Goal: Information Seeking & Learning: Find specific fact

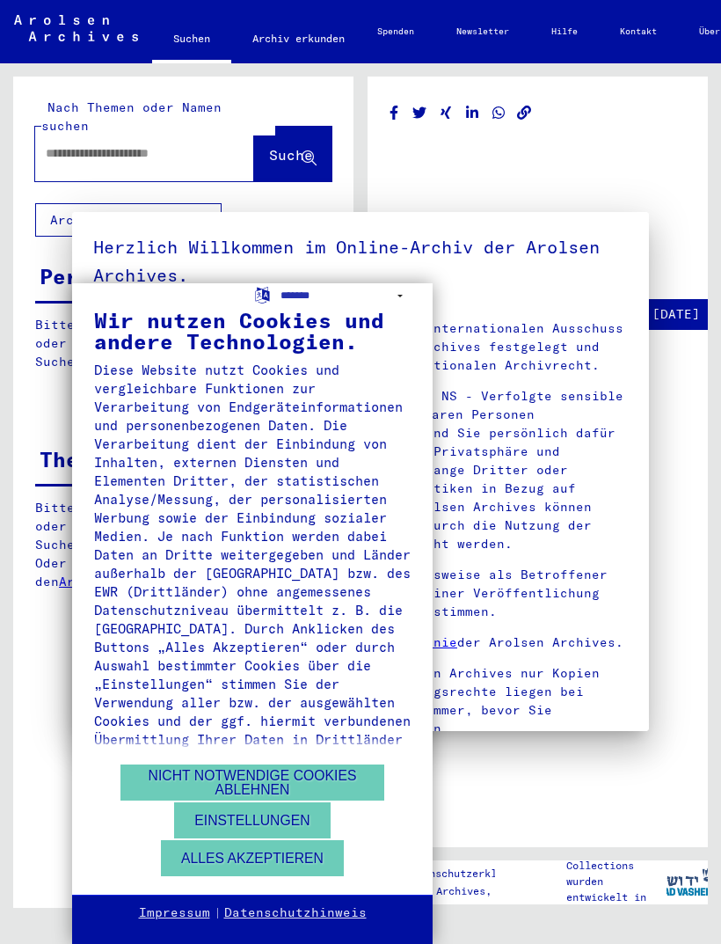
type input "********"
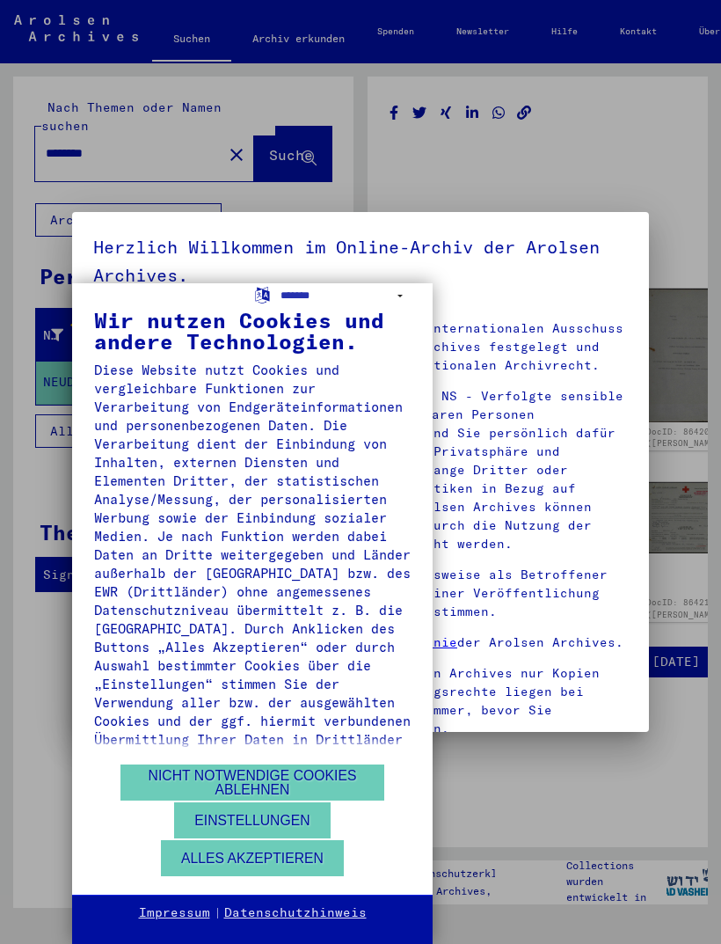
click at [291, 860] on button "Alles akzeptieren" at bounding box center [252, 858] width 183 height 36
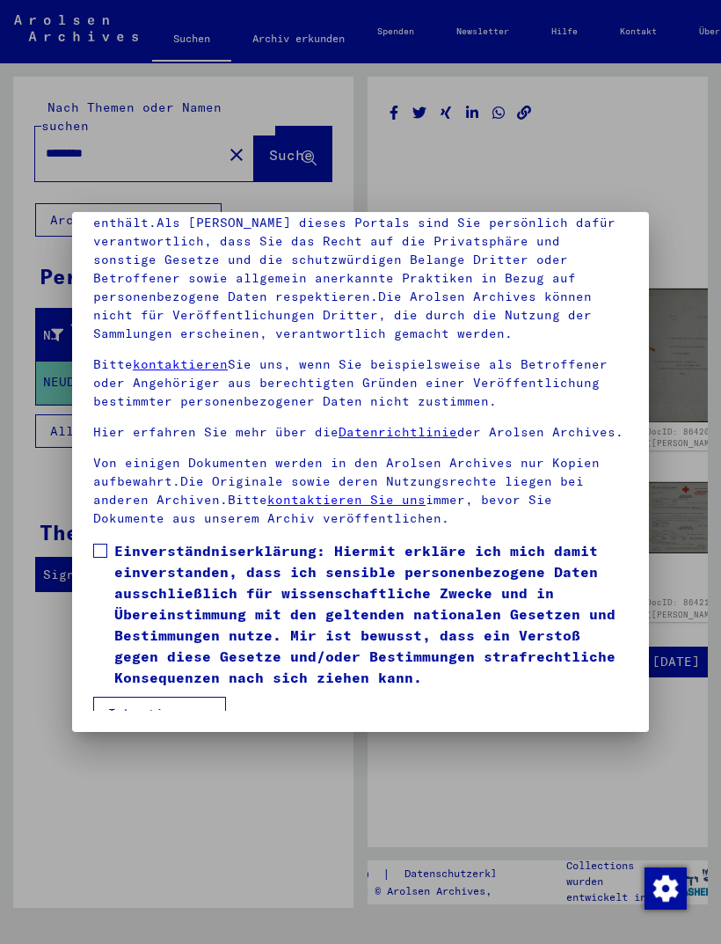
scroll to position [230, 0]
click at [177, 697] on button "Ich stimme zu" at bounding box center [159, 713] width 133 height 33
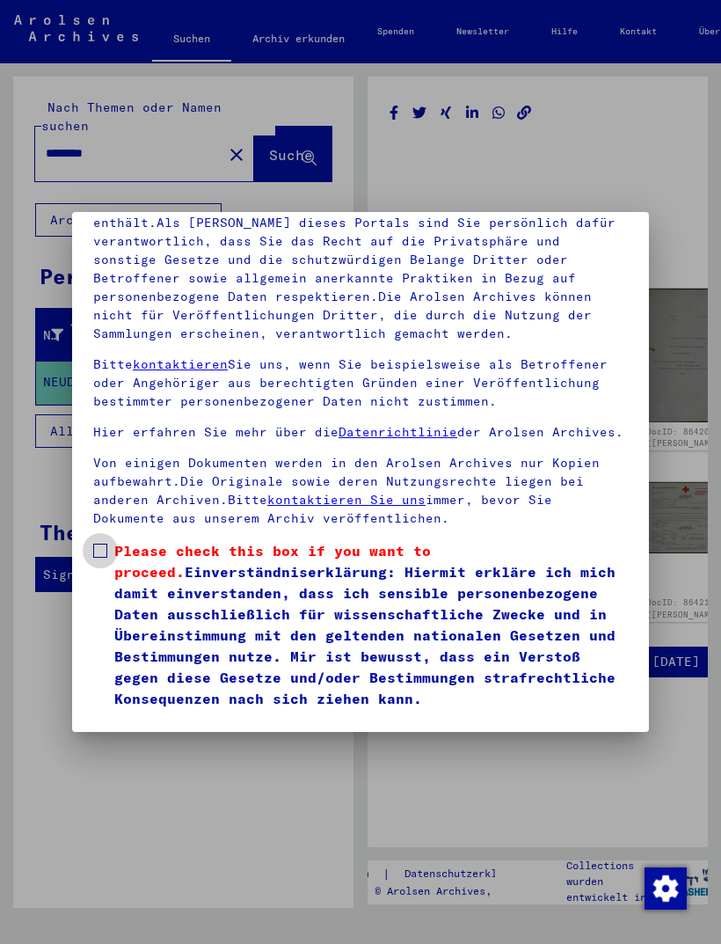
click at [99, 544] on span at bounding box center [100, 551] width 14 height 14
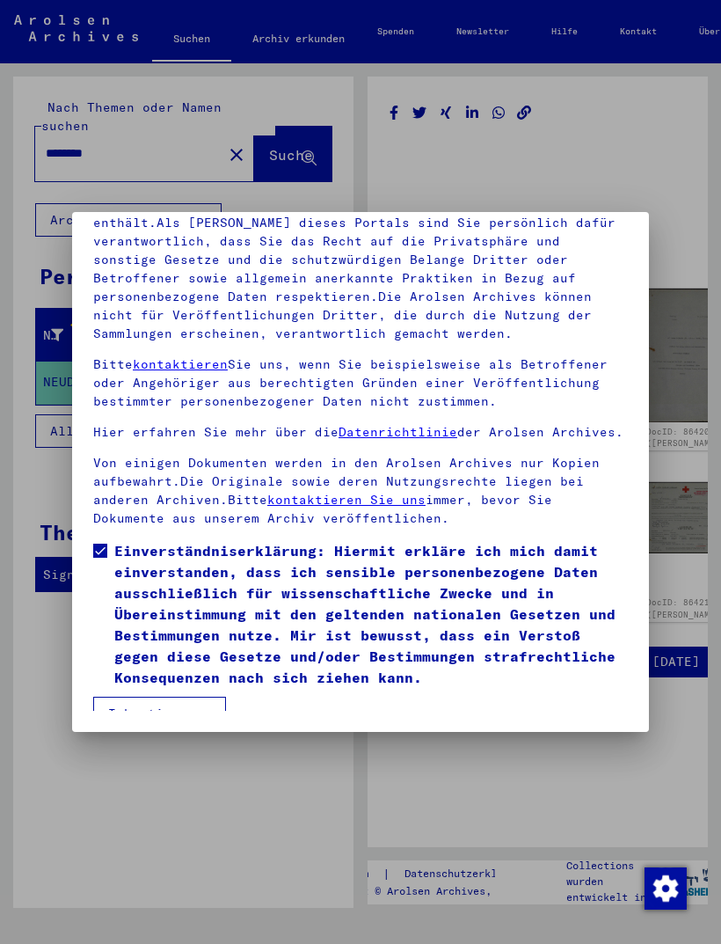
click at [189, 724] on mat-dialog-container "Herzlich Willkommen im Online-Archiv der Arolsen Archives. Unsere Nutzungsbedin…" at bounding box center [360, 471] width 577 height 519
click at [195, 697] on button "Ich stimme zu" at bounding box center [159, 713] width 133 height 33
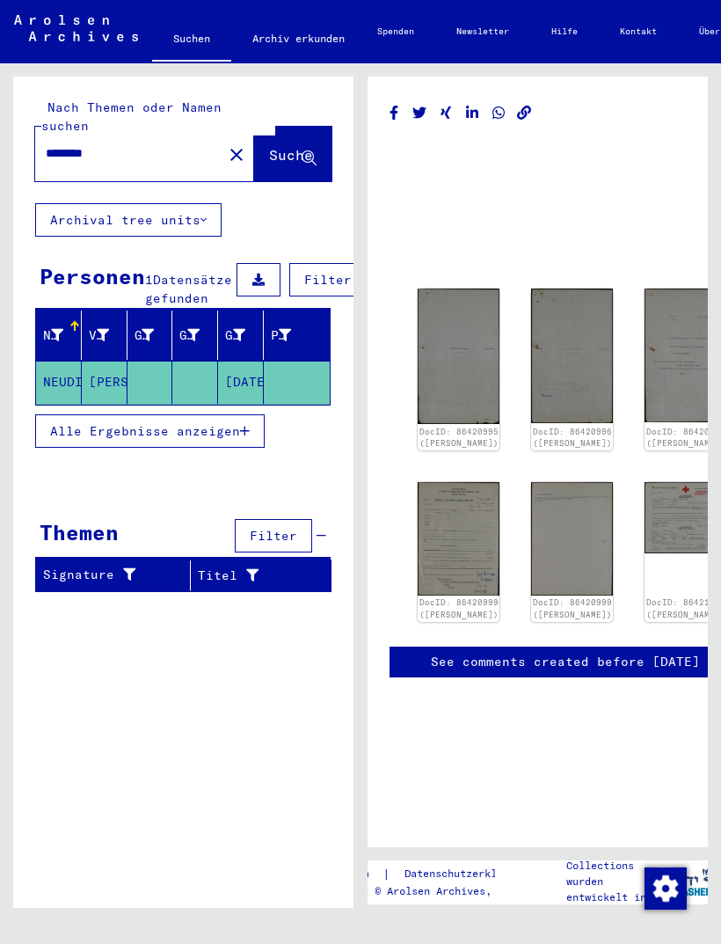
click at [277, 4] on mat-toolbar "Suchen Archiv erkunden Detailfragen/-infos zu den Dokumenten? Stelle hier einen…" at bounding box center [360, 31] width 721 height 63
click at [439, 482] on img at bounding box center [459, 538] width 82 height 113
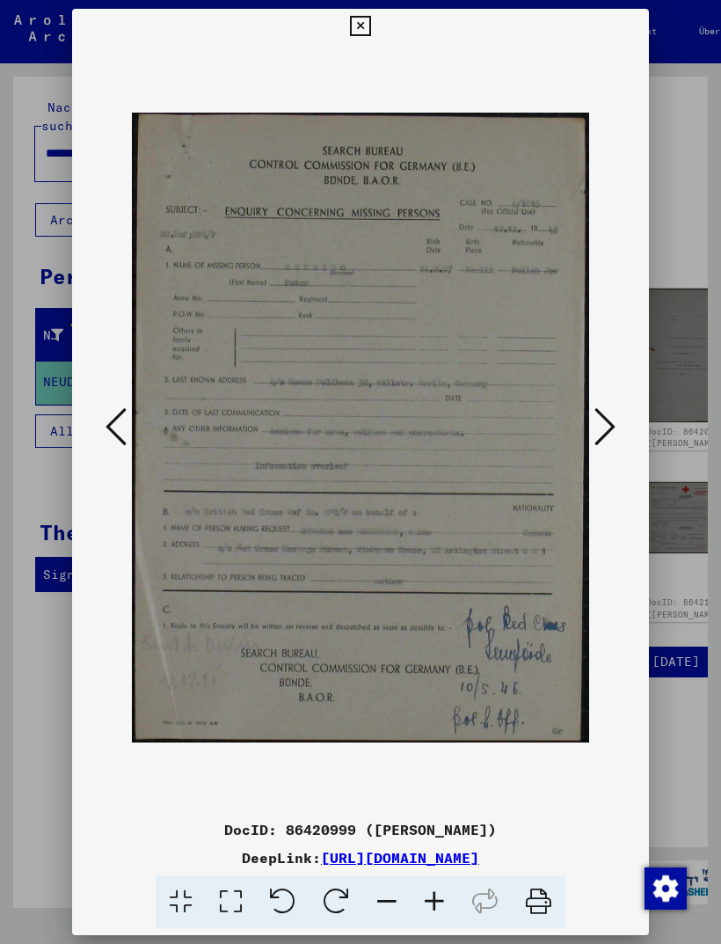
click at [604, 426] on icon at bounding box center [605, 426] width 21 height 42
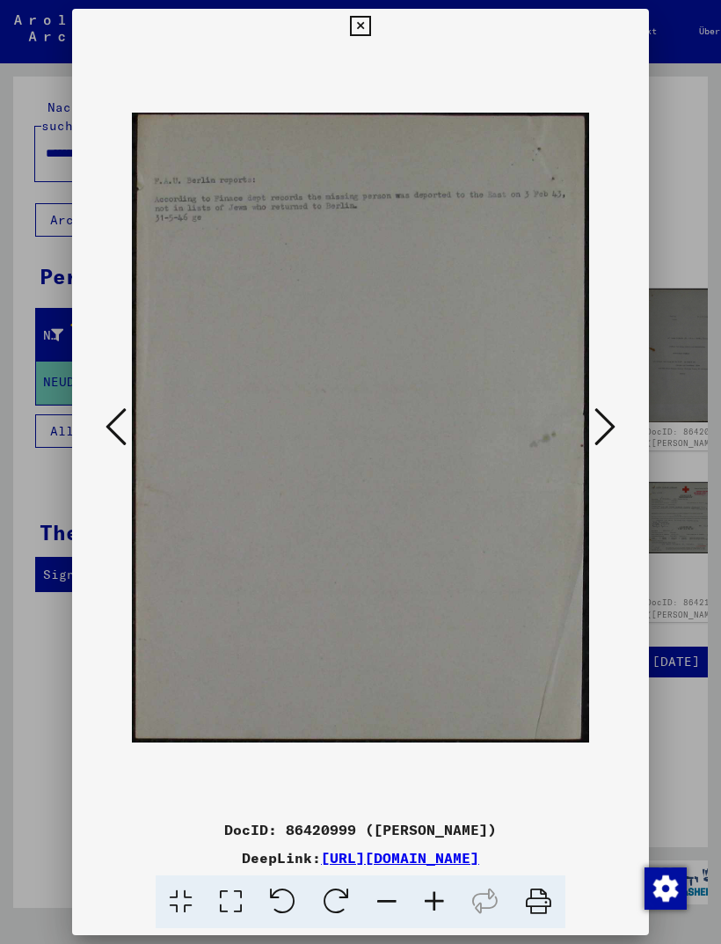
click at [604, 426] on icon at bounding box center [605, 426] width 21 height 42
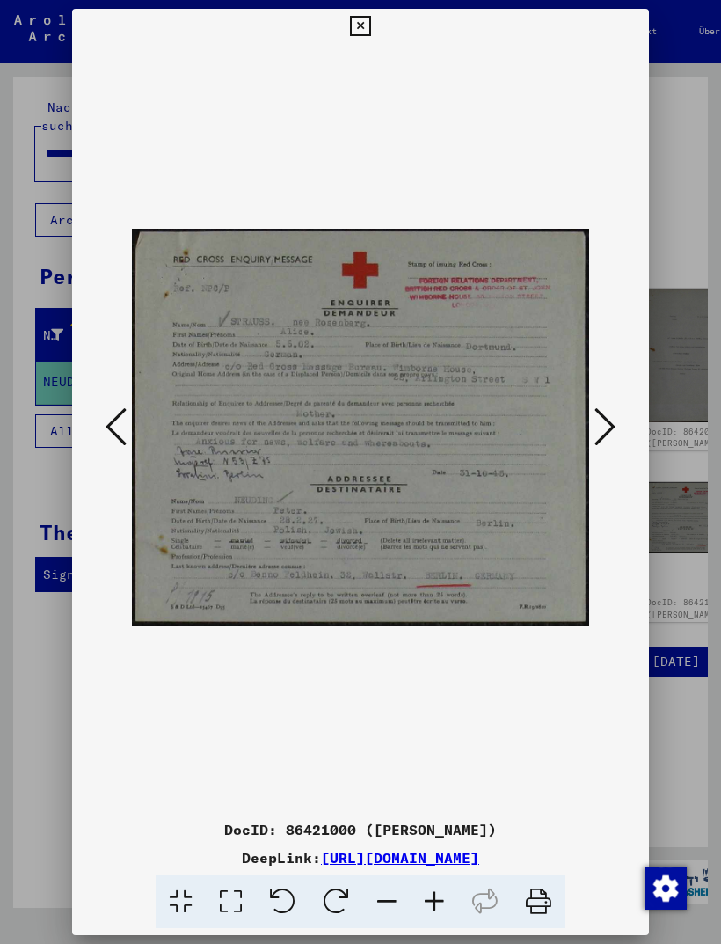
click at [614, 422] on icon at bounding box center [605, 426] width 21 height 42
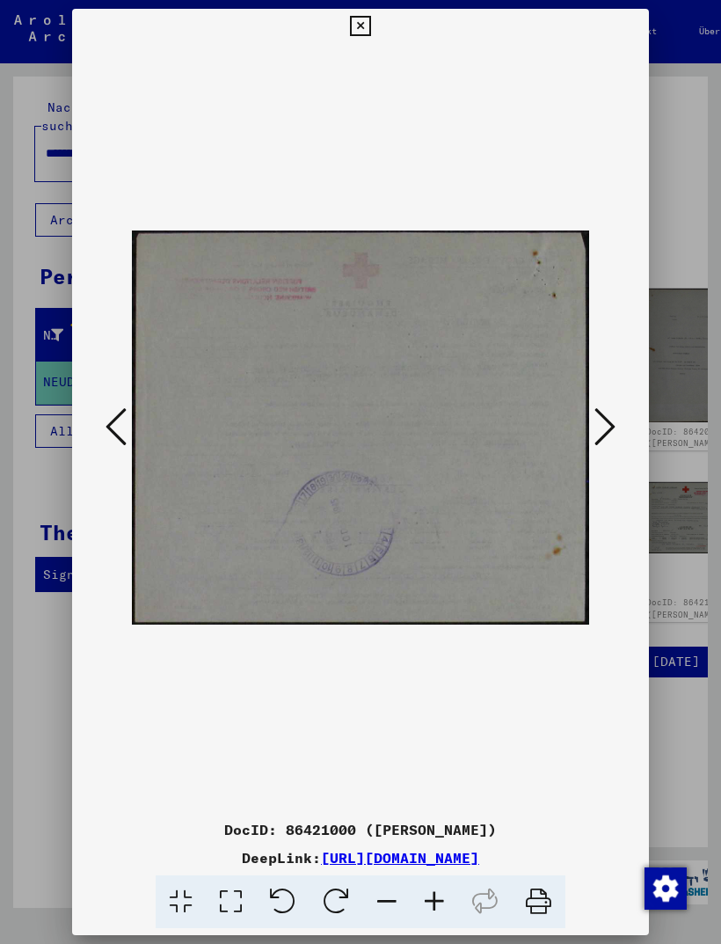
click at [618, 419] on button at bounding box center [605, 428] width 32 height 50
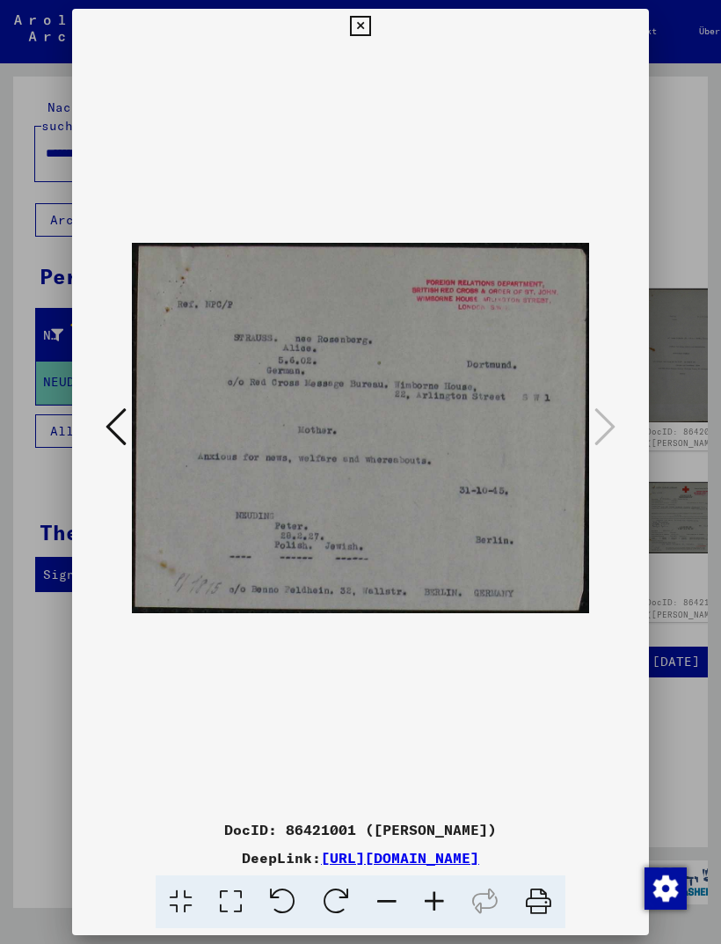
click at [690, 340] on div at bounding box center [360, 472] width 721 height 944
